Goal: Navigation & Orientation: Find specific page/section

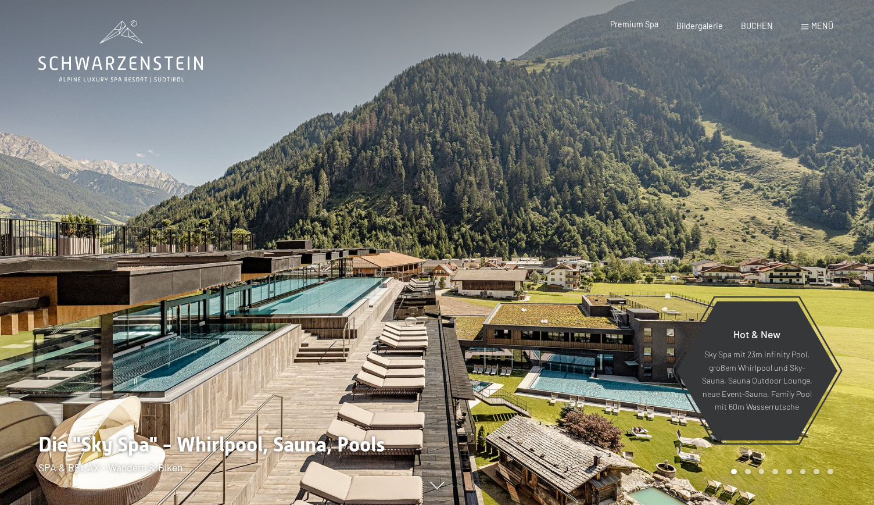
click at [642, 28] on span "Premium Spa" at bounding box center [634, 24] width 48 height 10
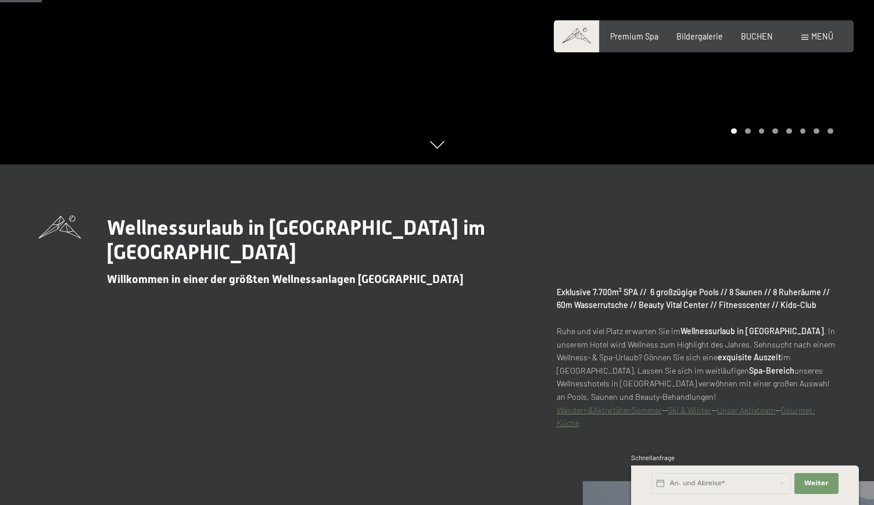
scroll to position [355, 0]
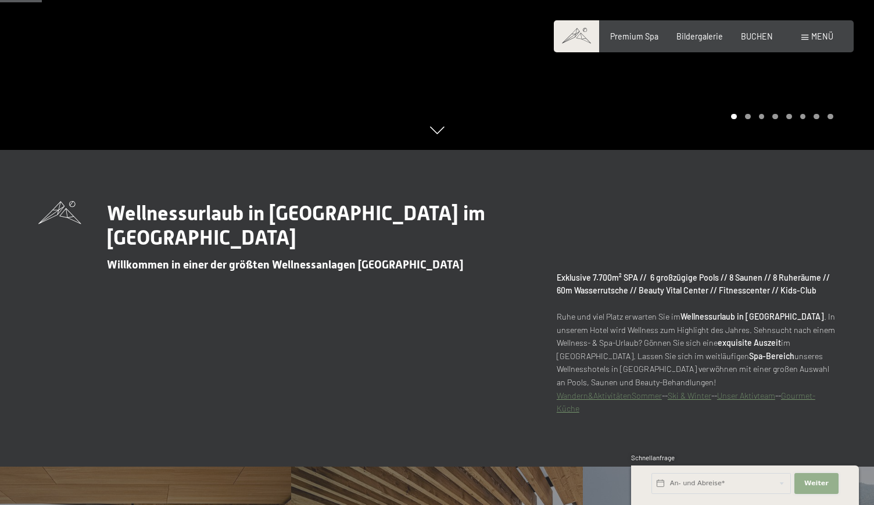
click at [826, 481] on span "Weiter" at bounding box center [816, 483] width 24 height 9
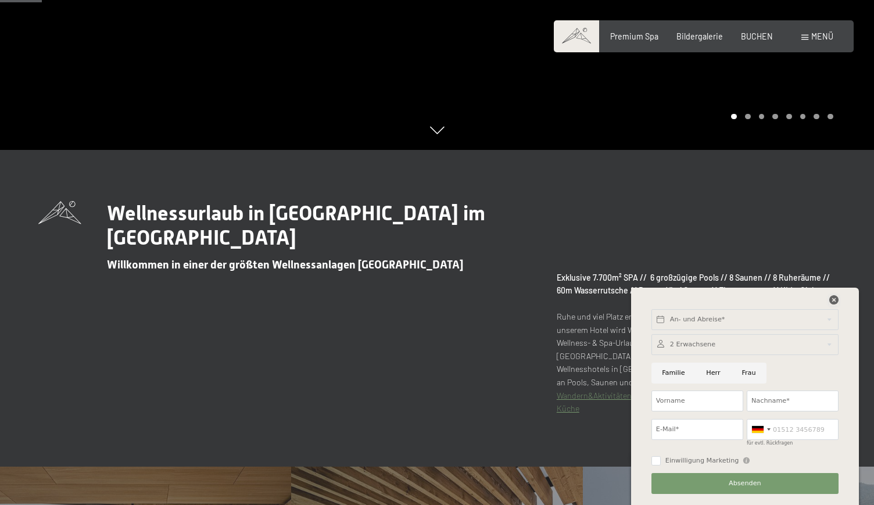
click at [832, 304] on icon at bounding box center [833, 299] width 9 height 9
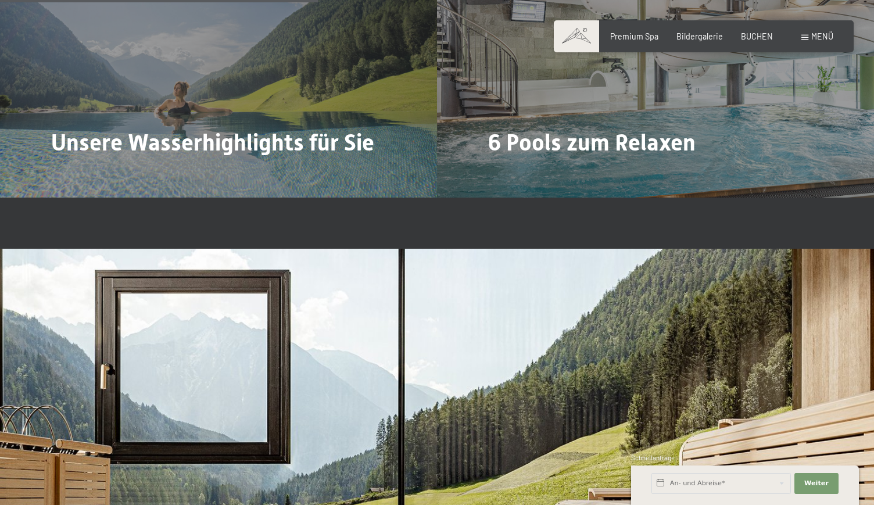
scroll to position [2726, 0]
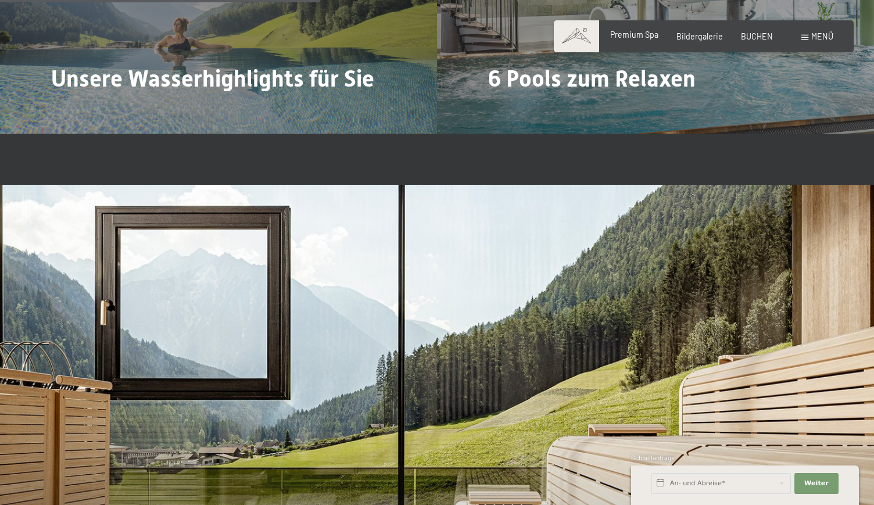
click at [636, 35] on span "Premium Spa" at bounding box center [634, 35] width 48 height 10
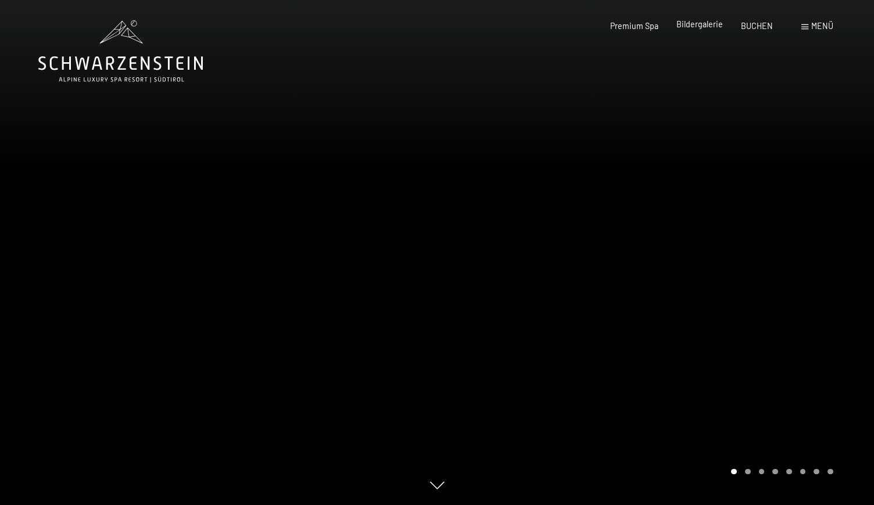
click at [694, 27] on span "Bildergalerie" at bounding box center [699, 24] width 46 height 10
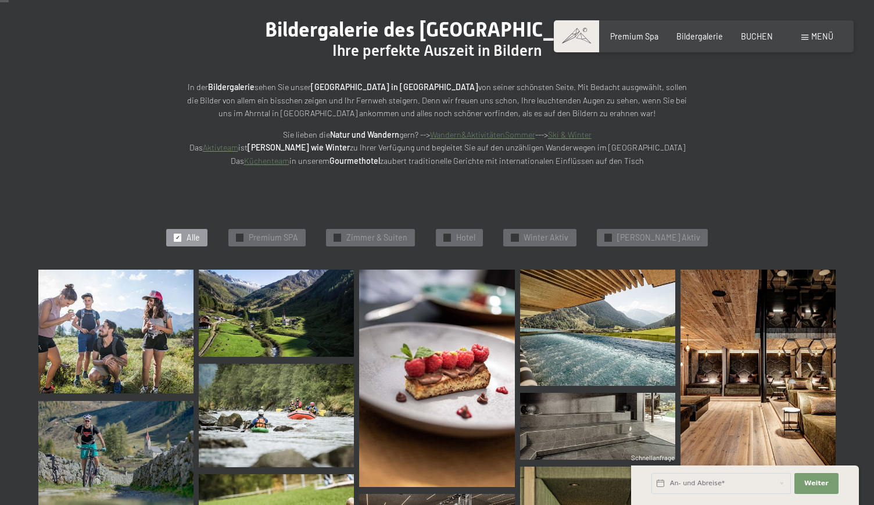
scroll to position [123, 0]
click at [298, 232] on span "Premium SPA" at bounding box center [273, 238] width 49 height 12
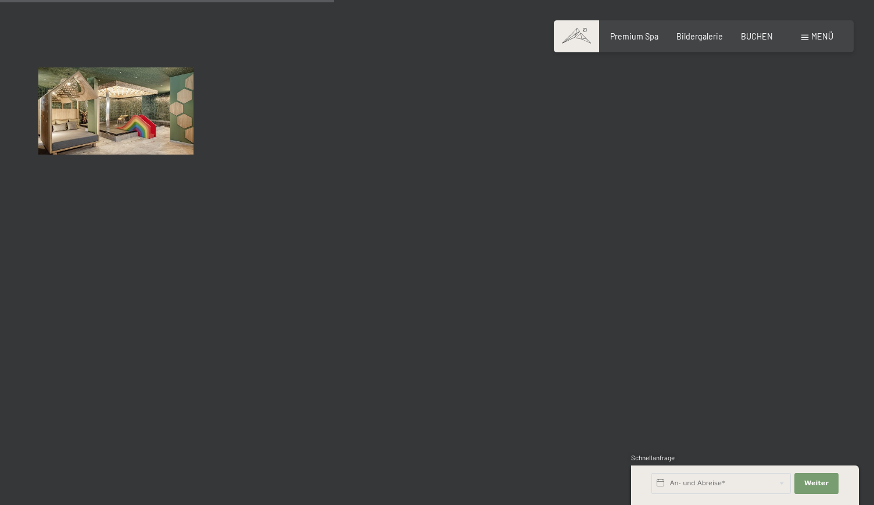
scroll to position [762, 0]
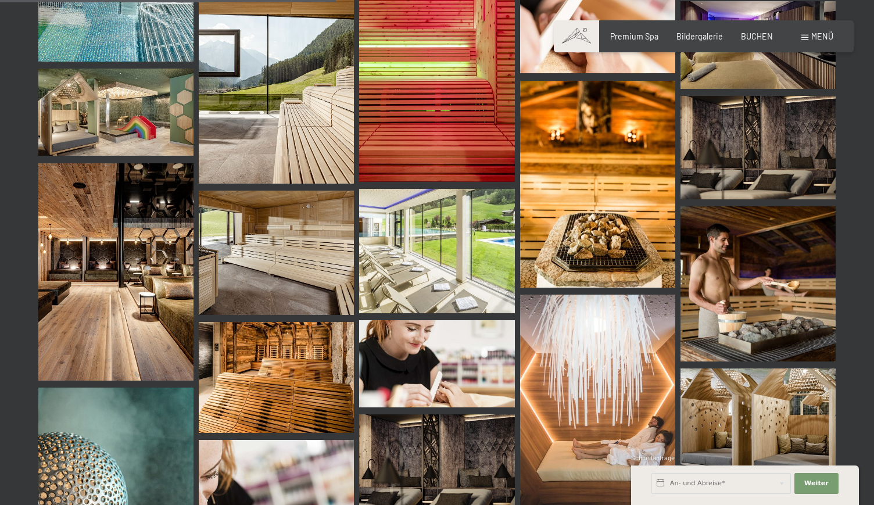
click at [743, 275] on img at bounding box center [757, 283] width 155 height 155
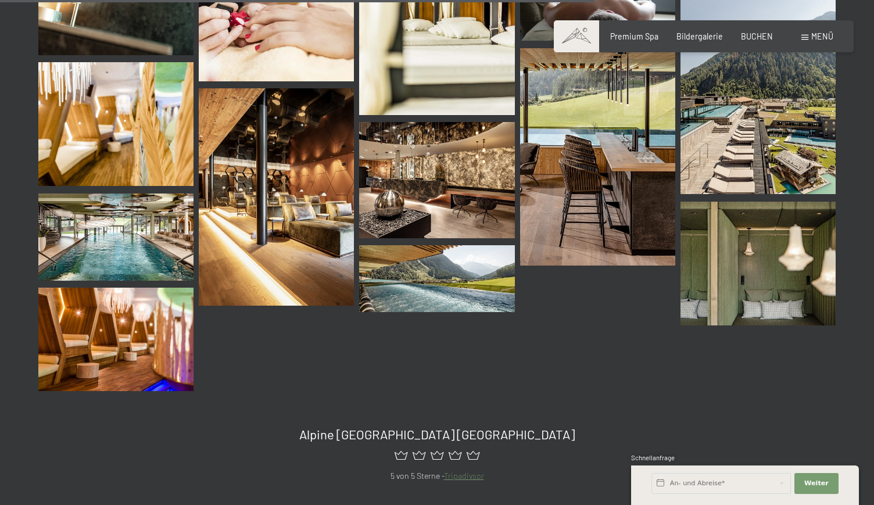
scroll to position [1365, 0]
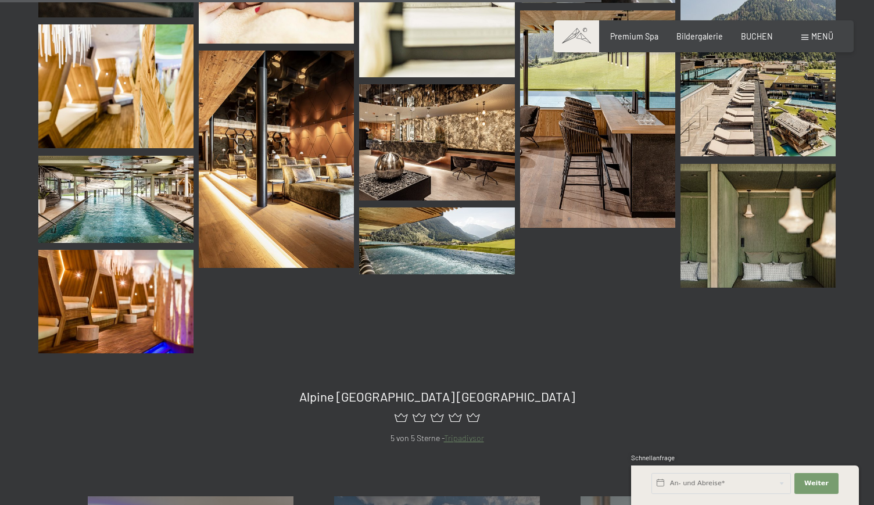
click at [144, 290] on img at bounding box center [115, 301] width 155 height 103
